Goal: Task Accomplishment & Management: Complete application form

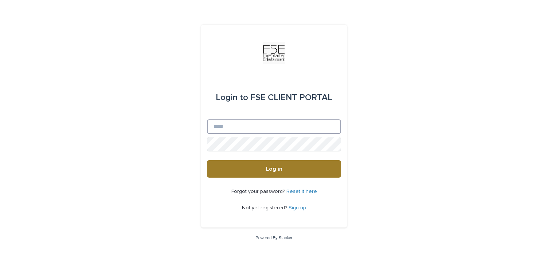
type input "**********"
click at [292, 171] on button "Log in" at bounding box center [274, 168] width 134 height 17
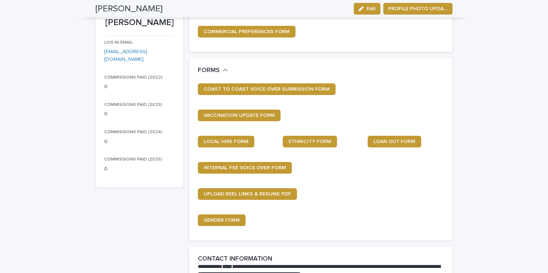
scroll to position [101, 0]
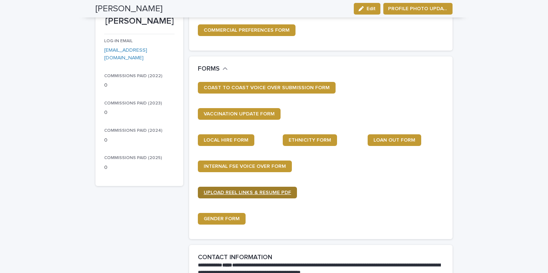
click at [261, 194] on span "UPLOAD REEL LINKS & RESUME PDF" at bounding box center [247, 192] width 87 height 5
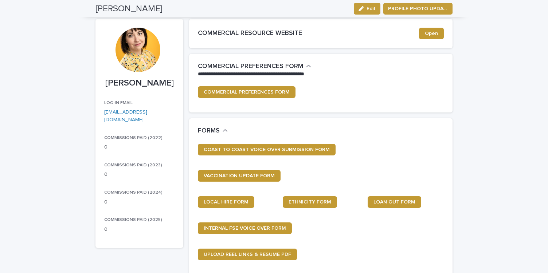
scroll to position [0, 0]
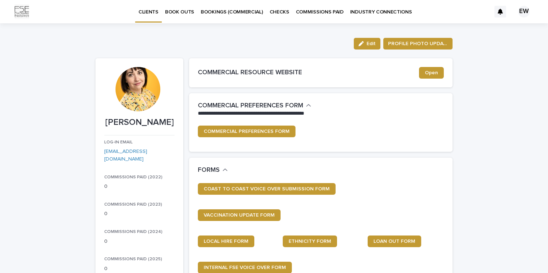
click at [178, 10] on p "BOOK OUTS" at bounding box center [179, 7] width 29 height 15
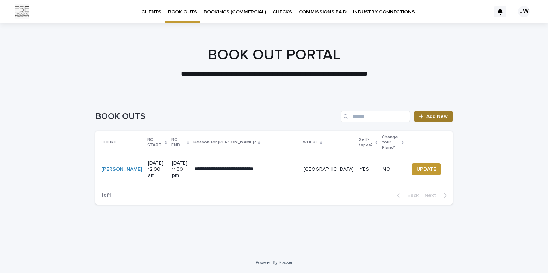
click at [443, 117] on span "Add New" at bounding box center [436, 116] width 21 height 5
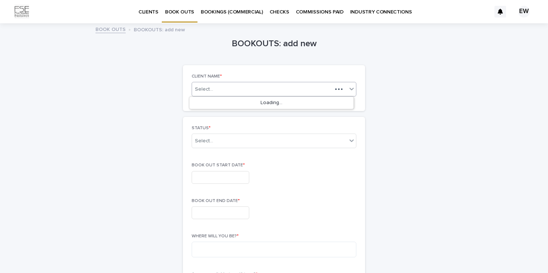
click at [281, 91] on div "Select..." at bounding box center [262, 89] width 140 height 9
click at [278, 103] on div "[PERSON_NAME]" at bounding box center [271, 103] width 164 height 13
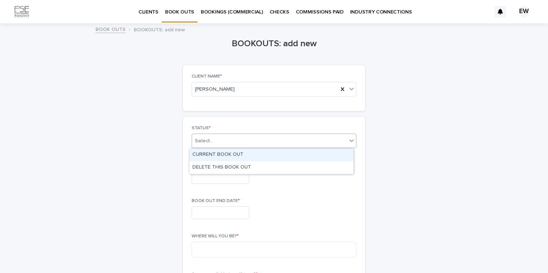
click at [274, 140] on div "Select..." at bounding box center [269, 141] width 155 height 12
click at [257, 155] on div "CURRENT BOOK OUT" at bounding box center [271, 155] width 164 height 13
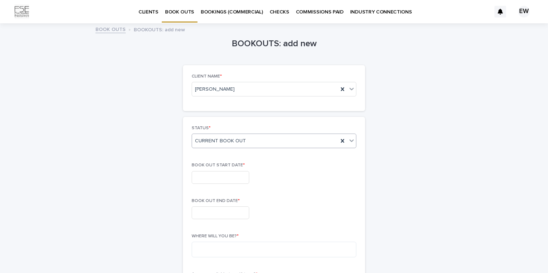
click at [228, 177] on input "text" at bounding box center [221, 177] width 58 height 13
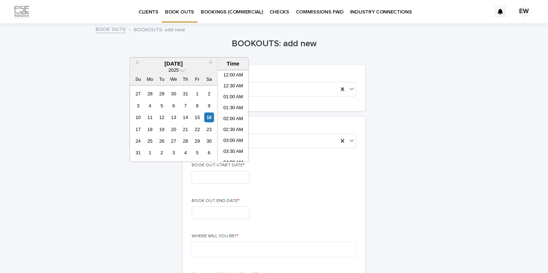
scroll to position [276, 0]
click at [211, 63] on span "Next Month" at bounding box center [211, 64] width 0 height 10
click at [212, 116] on div "18" at bounding box center [209, 118] width 10 height 10
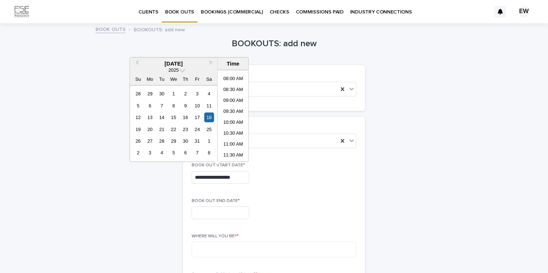
click at [231, 119] on li "10:00 AM" at bounding box center [233, 123] width 31 height 11
click at [229, 178] on input "**********" at bounding box center [221, 177] width 58 height 13
click at [228, 109] on li "08:00 AM" at bounding box center [233, 111] width 31 height 11
type input "**********"
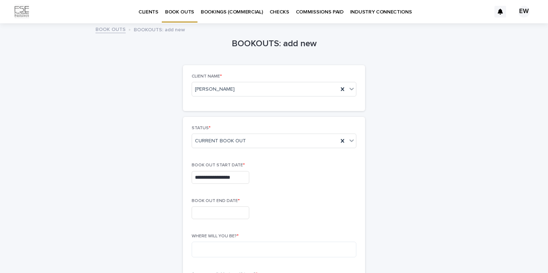
click at [225, 208] on input "text" at bounding box center [221, 212] width 58 height 13
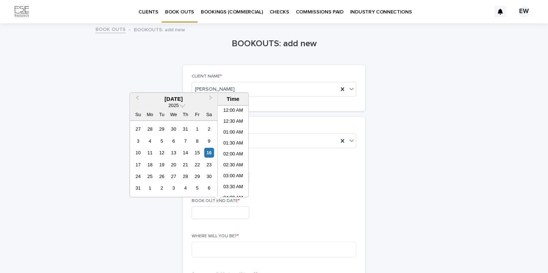
scroll to position [276, 0]
click at [211, 98] on span "Next Month" at bounding box center [211, 99] width 0 height 10
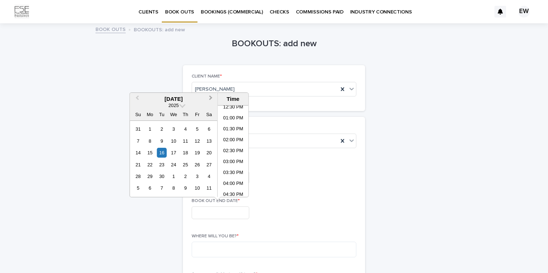
click at [211, 98] on span "Next Month" at bounding box center [211, 99] width 0 height 10
click at [151, 165] on div "20" at bounding box center [150, 165] width 10 height 10
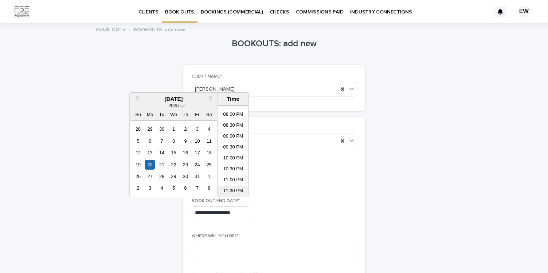
click at [233, 191] on li "11:30 PM" at bounding box center [233, 191] width 31 height 11
type input "**********"
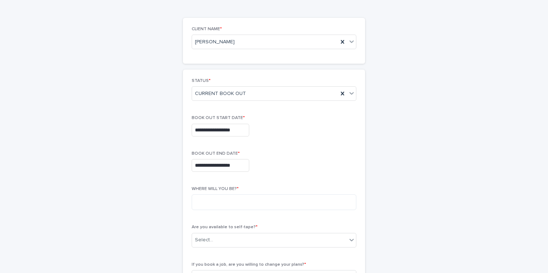
scroll to position [55, 0]
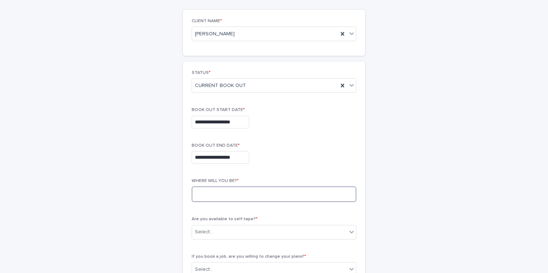
click at [278, 192] on textarea at bounding box center [274, 194] width 165 height 16
type textarea "**********"
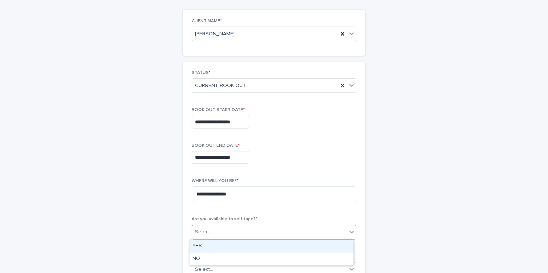
click at [275, 231] on div "Select..." at bounding box center [269, 232] width 155 height 12
click at [270, 250] on div "YES" at bounding box center [271, 246] width 164 height 13
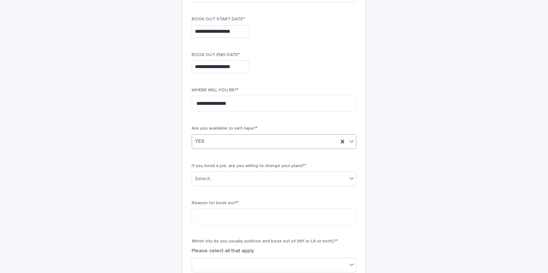
scroll to position [148, 0]
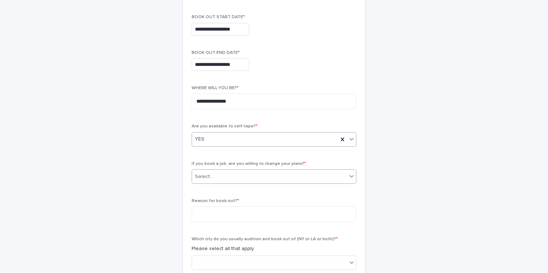
click at [320, 179] on div "Select..." at bounding box center [269, 177] width 155 height 12
click at [314, 199] on div "NO" at bounding box center [271, 203] width 164 height 13
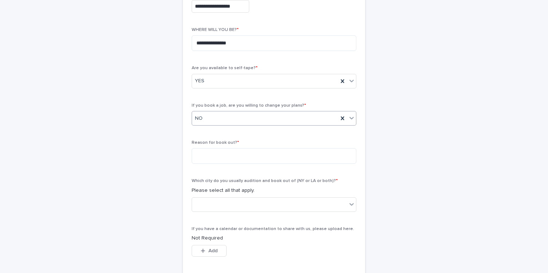
scroll to position [208, 0]
click at [307, 154] on textarea at bounding box center [274, 155] width 165 height 16
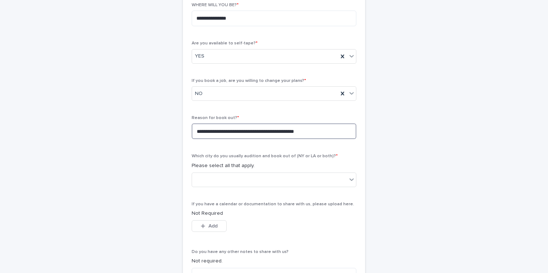
scroll to position [234, 0]
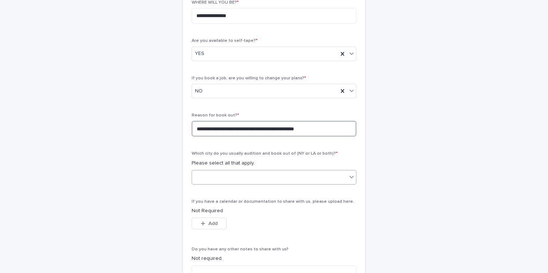
type textarea "**********"
click at [292, 178] on div at bounding box center [269, 177] width 155 height 12
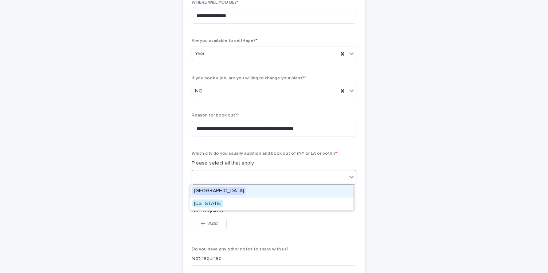
click at [283, 192] on div "Los Angeles" at bounding box center [271, 191] width 164 height 13
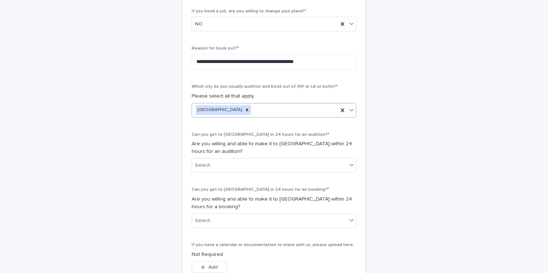
scroll to position [306, 0]
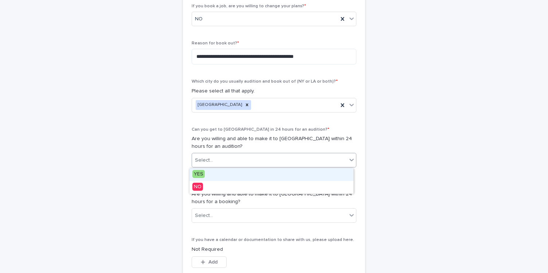
click at [277, 159] on div "Select..." at bounding box center [269, 160] width 155 height 12
click at [272, 178] on div "YES" at bounding box center [271, 174] width 164 height 13
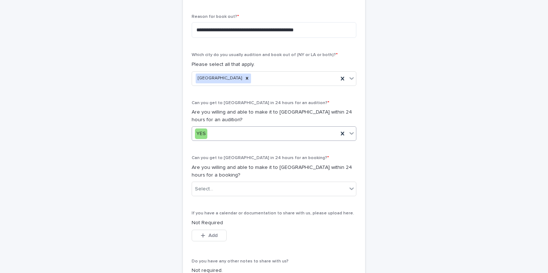
scroll to position [333, 0]
click at [264, 132] on div "YES" at bounding box center [265, 133] width 146 height 12
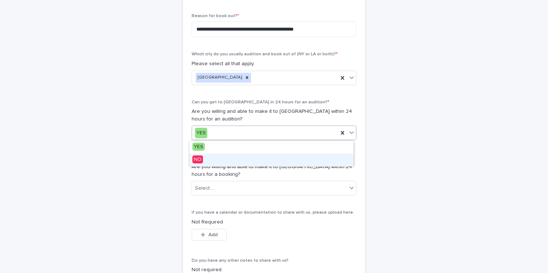
click at [258, 164] on div "NO" at bounding box center [271, 160] width 164 height 13
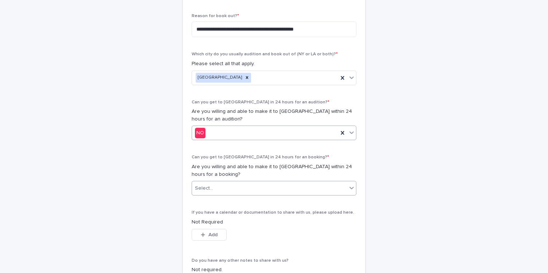
click at [257, 186] on div "Select..." at bounding box center [269, 188] width 155 height 12
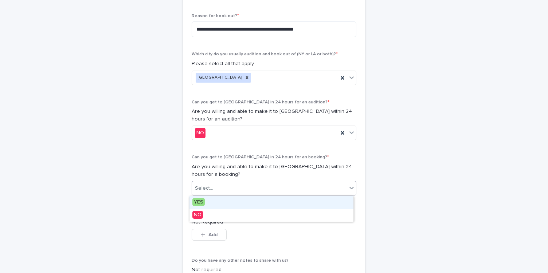
click at [255, 202] on div "YES" at bounding box center [271, 202] width 164 height 13
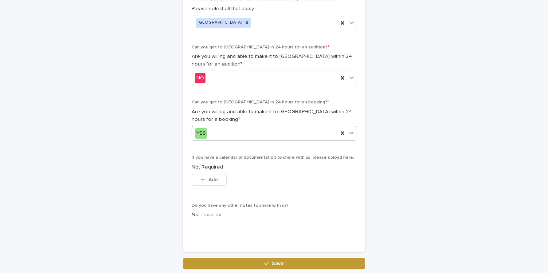
scroll to position [387, 0]
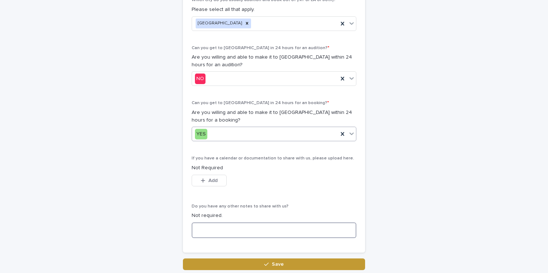
click at [278, 231] on textarea at bounding box center [274, 231] width 165 height 16
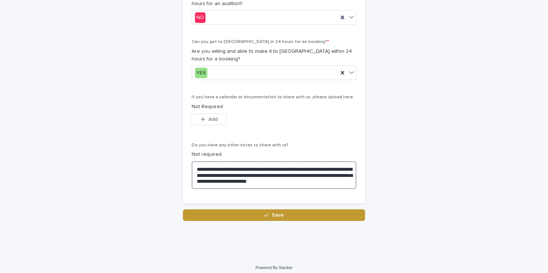
scroll to position [453, 0]
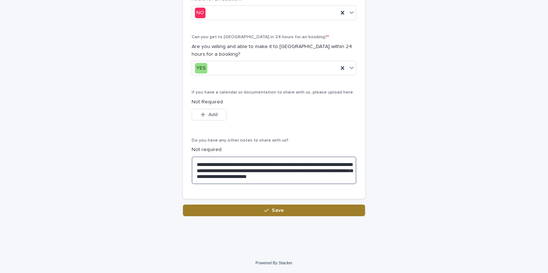
type textarea "**********"
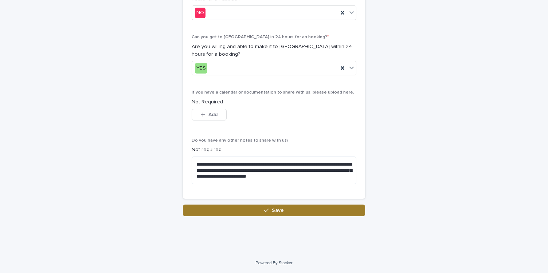
click at [328, 212] on button "Save" at bounding box center [274, 211] width 182 height 12
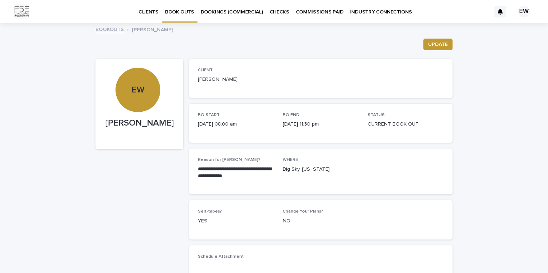
click at [304, 15] on p "COMMISSIONS PAID" at bounding box center [320, 7] width 48 height 15
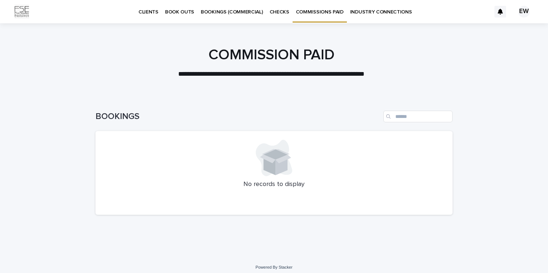
click at [280, 11] on p "CHECKS" at bounding box center [279, 7] width 20 height 15
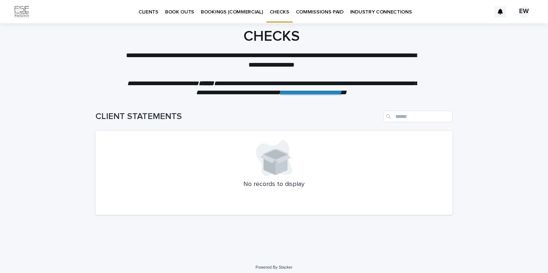
click at [242, 11] on p "BOOKINGS (COMMERCIAL)" at bounding box center [232, 7] width 62 height 15
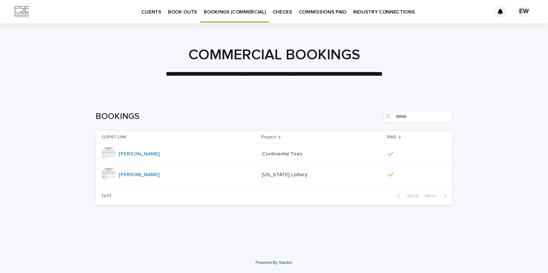
click at [523, 10] on div "EW" at bounding box center [524, 12] width 12 height 12
click at [507, 29] on p "Log Out" at bounding box center [517, 31] width 46 height 12
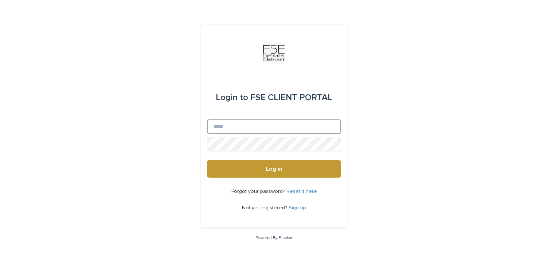
type input "**********"
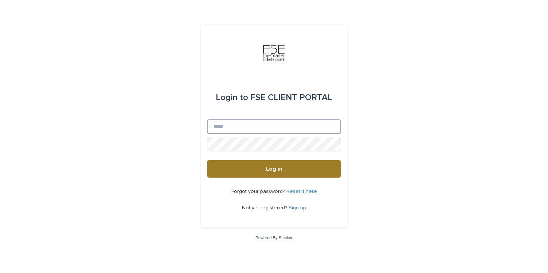
type input "**********"
click at [261, 165] on button "Log in" at bounding box center [274, 168] width 134 height 17
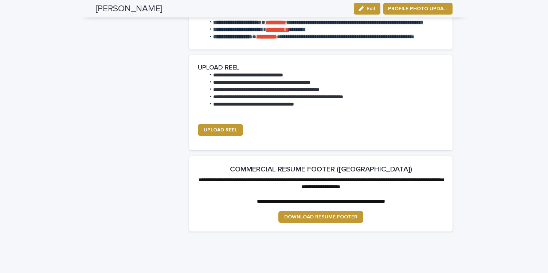
scroll to position [933, 0]
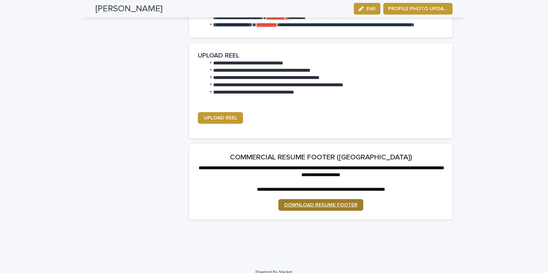
click at [308, 211] on link "DOWNLOAD RESUME FOOTER" at bounding box center [320, 205] width 85 height 12
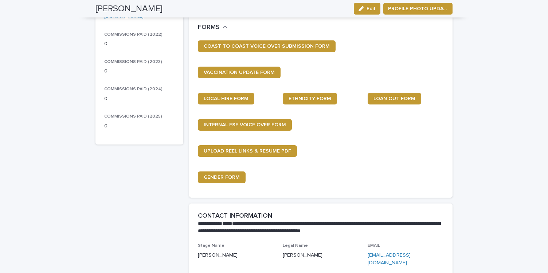
scroll to position [141, 0]
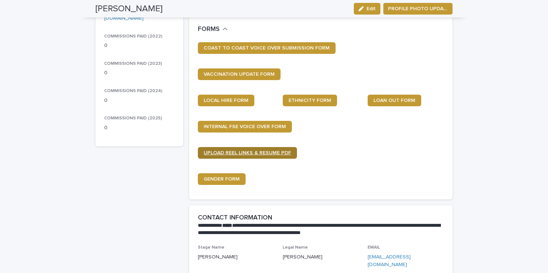
click at [269, 154] on span "UPLOAD REEL LINKS & RESUME PDF" at bounding box center [247, 152] width 87 height 5
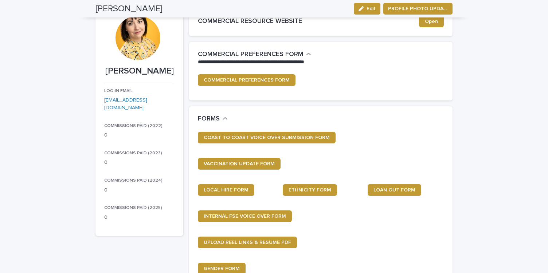
scroll to position [0, 0]
